Goal: Browse casually

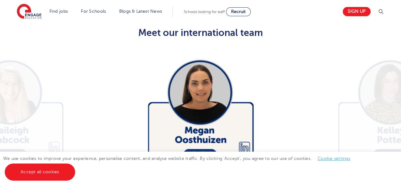
scroll to position [1104, 0]
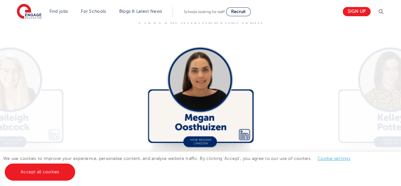
click at [282, 165] on icon "button" at bounding box center [283, 168] width 5 height 6
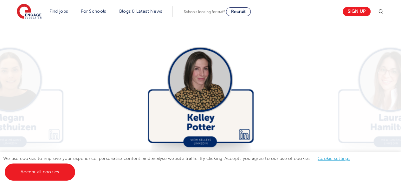
click at [282, 165] on icon "button" at bounding box center [283, 168] width 5 height 6
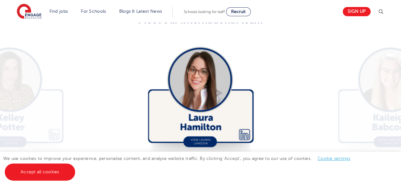
click at [282, 165] on icon "button" at bounding box center [283, 168] width 5 height 6
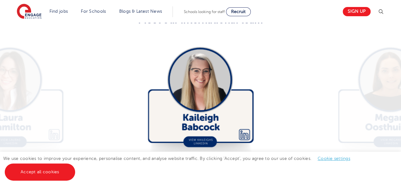
click at [282, 165] on icon "button" at bounding box center [283, 168] width 5 height 6
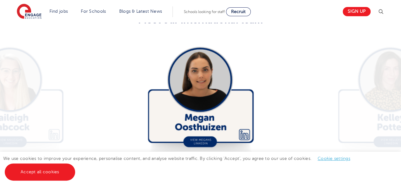
click at [282, 165] on icon "button" at bounding box center [283, 168] width 5 height 6
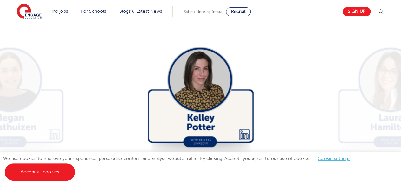
click at [282, 165] on icon "button" at bounding box center [283, 168] width 5 height 6
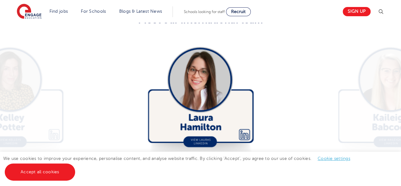
click at [282, 165] on icon "button" at bounding box center [283, 168] width 5 height 6
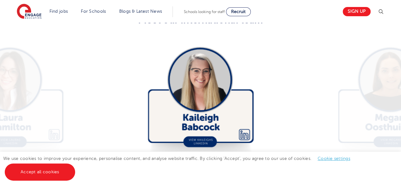
click at [282, 165] on icon "button" at bounding box center [283, 168] width 5 height 6
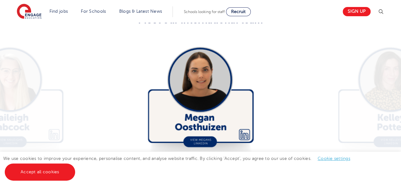
click at [282, 165] on icon "button" at bounding box center [283, 168] width 5 height 6
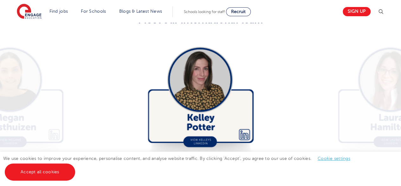
click at [282, 165] on icon "button" at bounding box center [283, 168] width 5 height 6
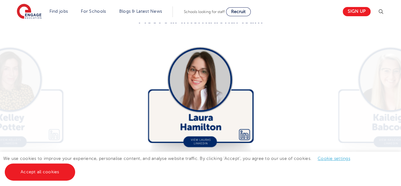
click at [282, 165] on icon "button" at bounding box center [283, 168] width 5 height 6
